Goal: Navigation & Orientation: Find specific page/section

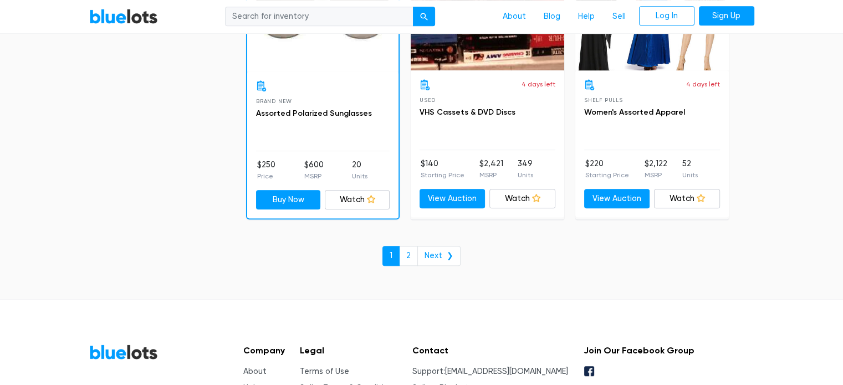
scroll to position [4821, 0]
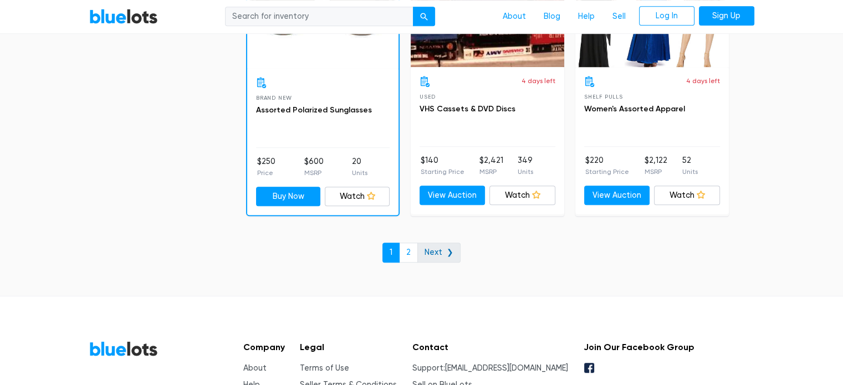
click at [445, 243] on link "Next ❯" at bounding box center [438, 253] width 43 height 20
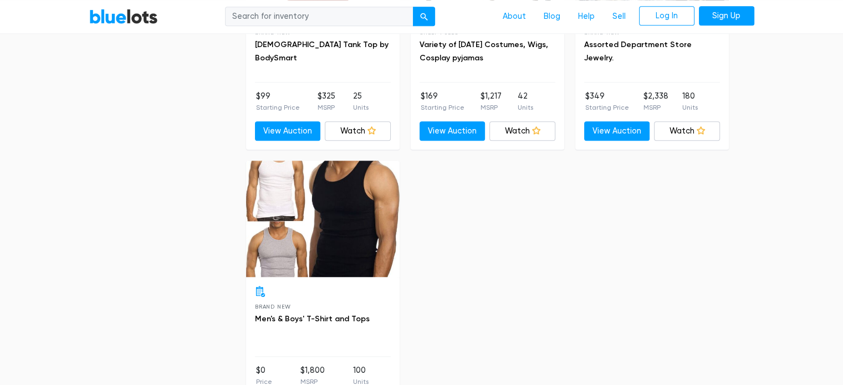
scroll to position [1275, 0]
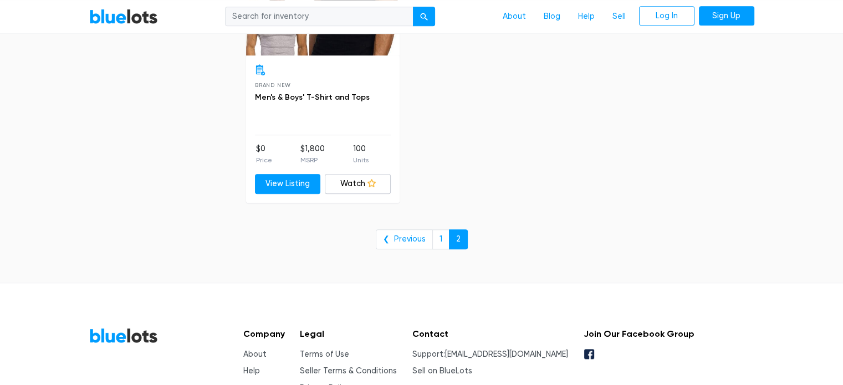
drag, startPoint x: 227, startPoint y: 254, endPoint x: 226, endPoint y: 177, distance: 77.6
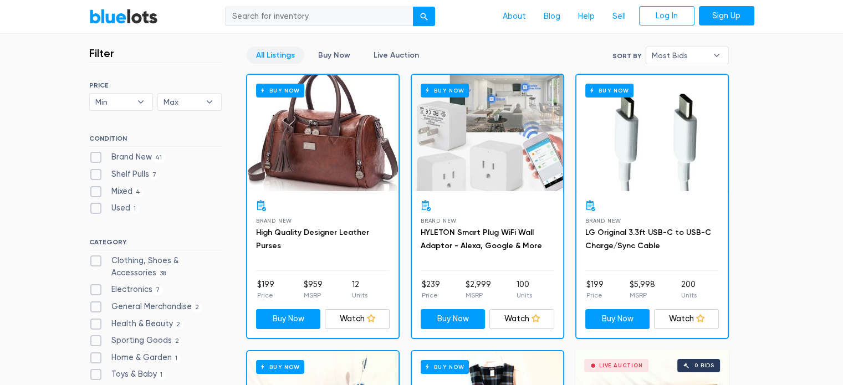
scroll to position [0, 0]
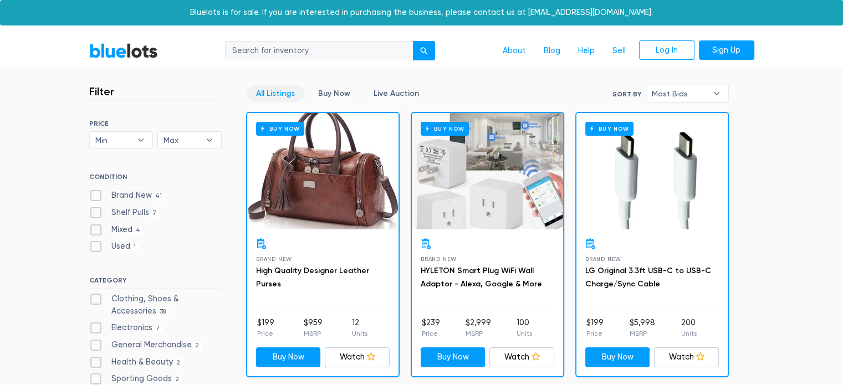
click at [138, 47] on link "BlueLots" at bounding box center [123, 51] width 69 height 16
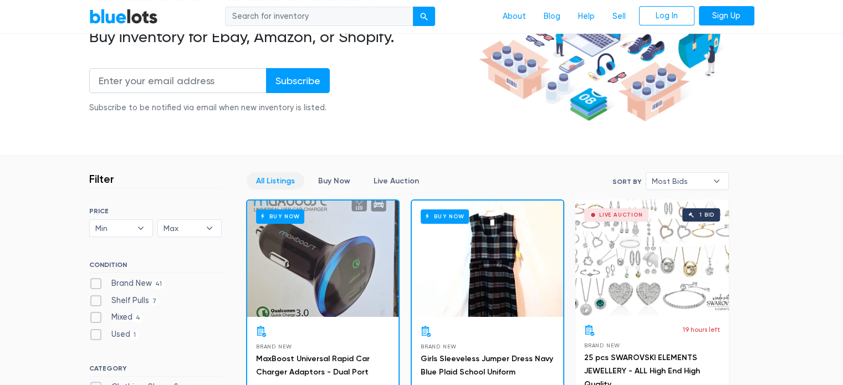
scroll to position [277, 0]
